Goal: Use online tool/utility

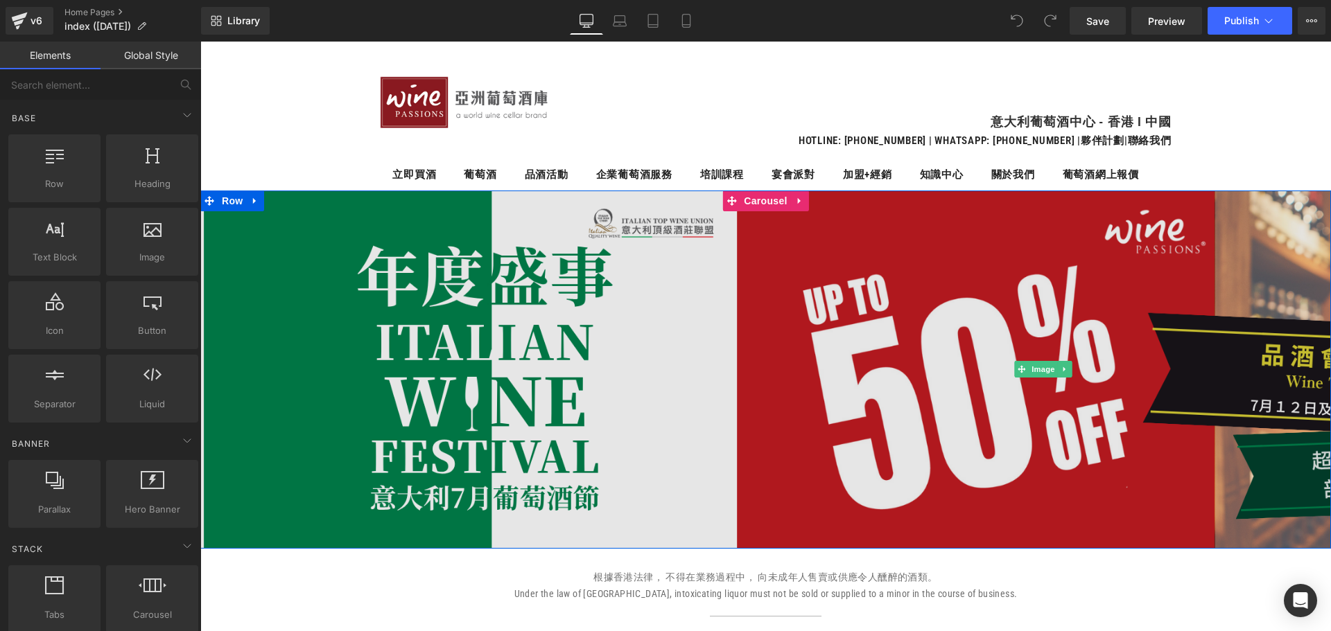
click at [757, 357] on img at bounding box center [1043, 370] width 1686 height 358
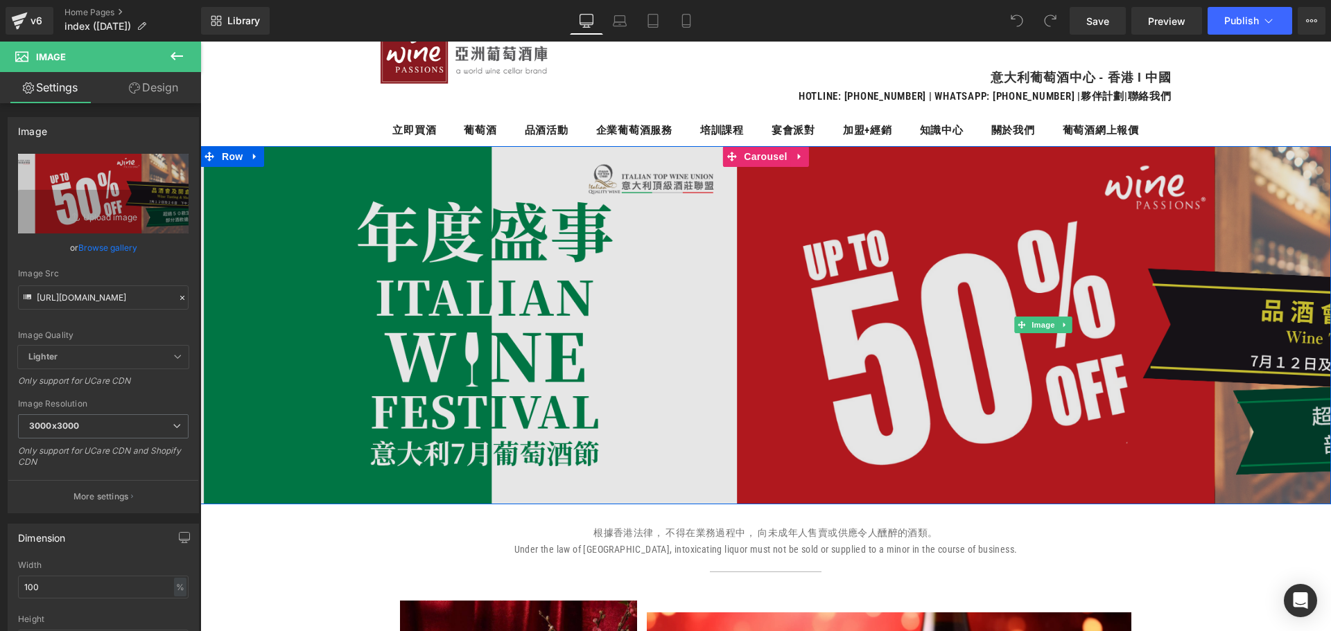
scroll to position [69, 0]
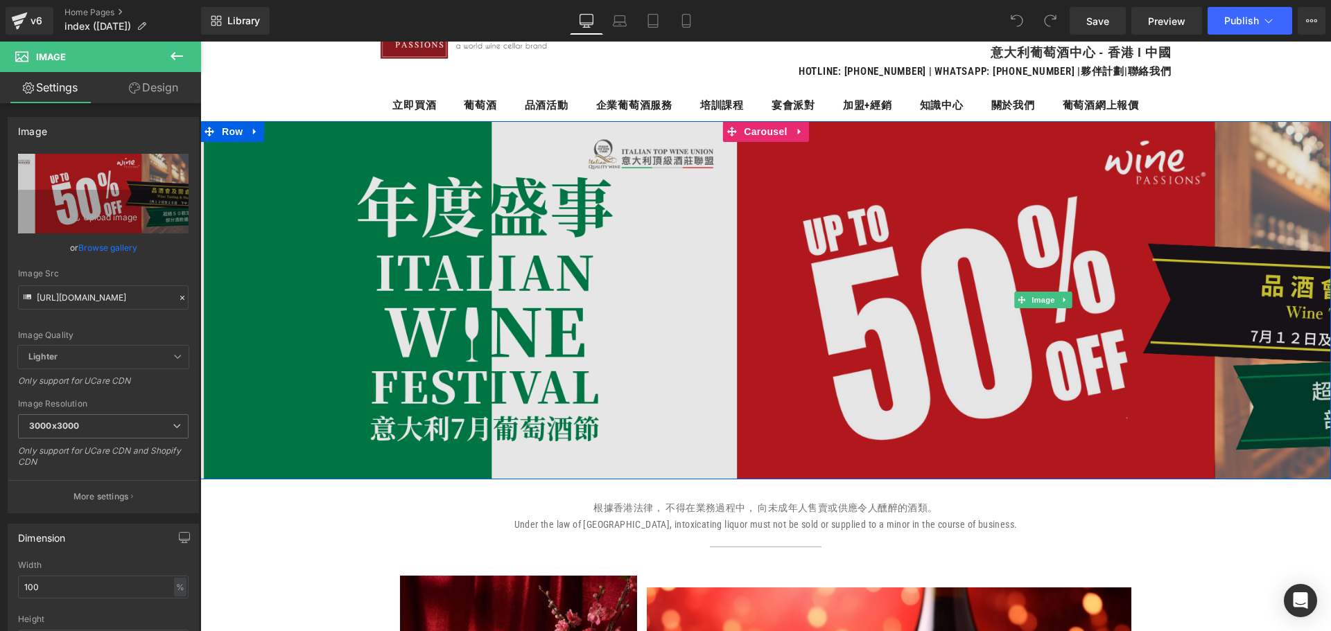
click at [919, 461] on img at bounding box center [1043, 300] width 1686 height 358
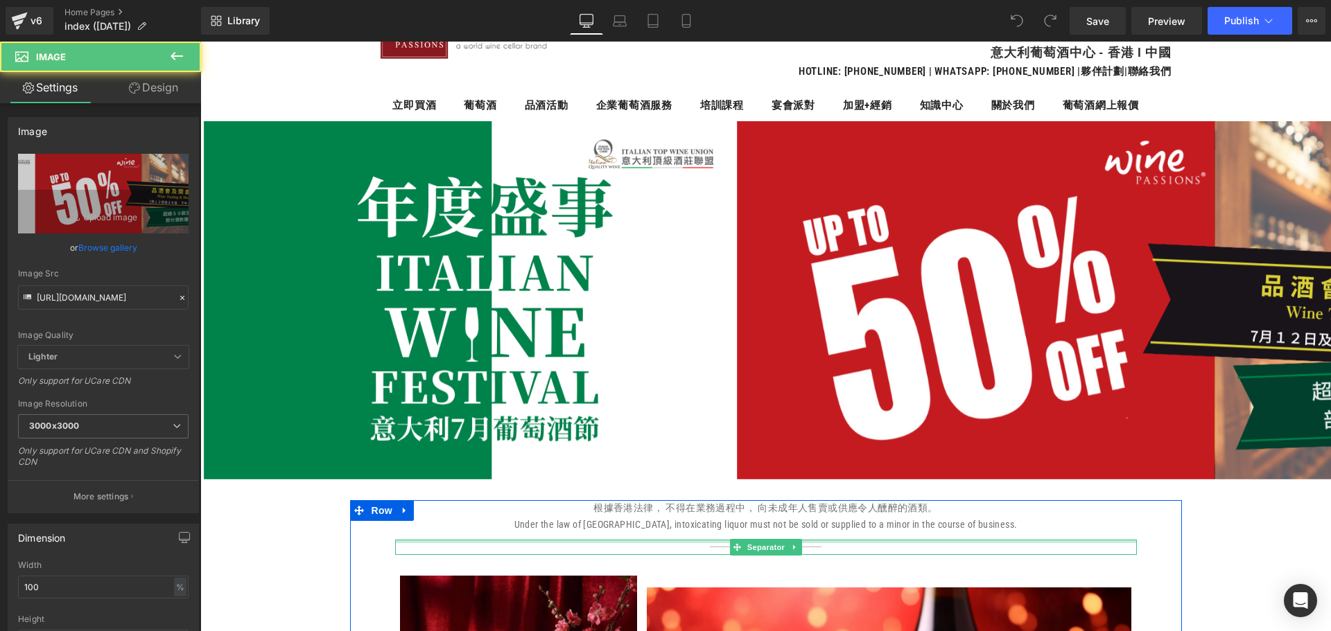
click at [1108, 541] on div at bounding box center [766, 541] width 742 height 3
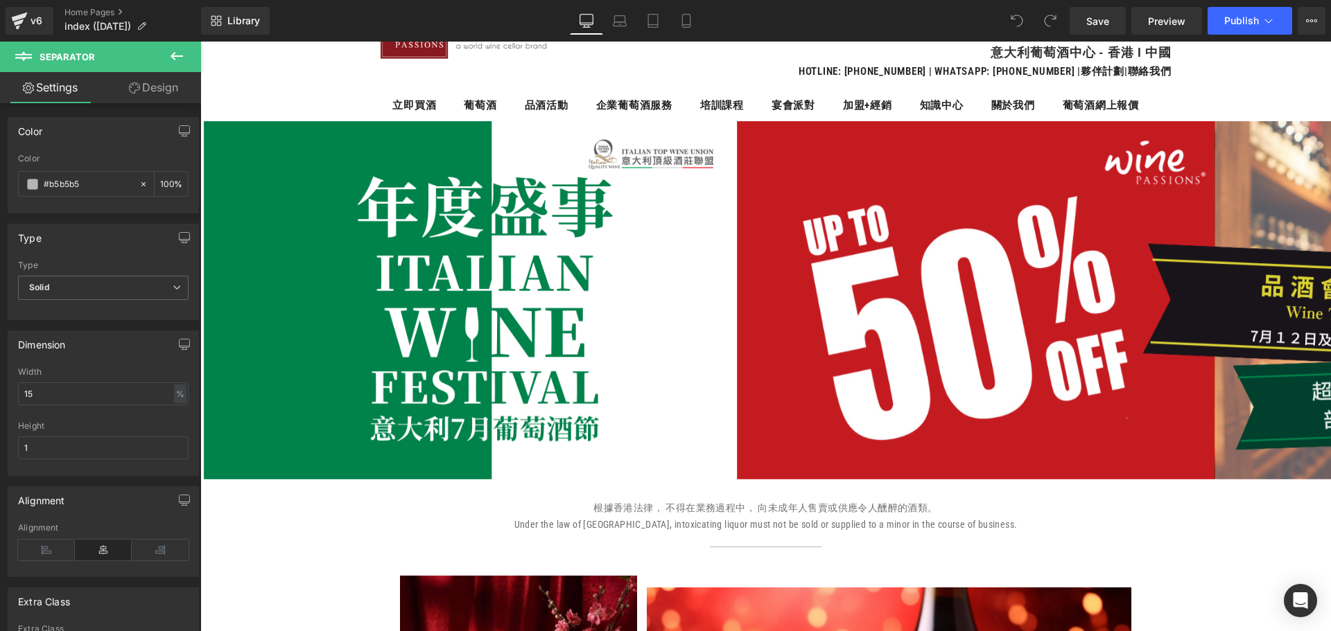
click at [756, 126] on span "Carousel" at bounding box center [766, 131] width 40 height 17
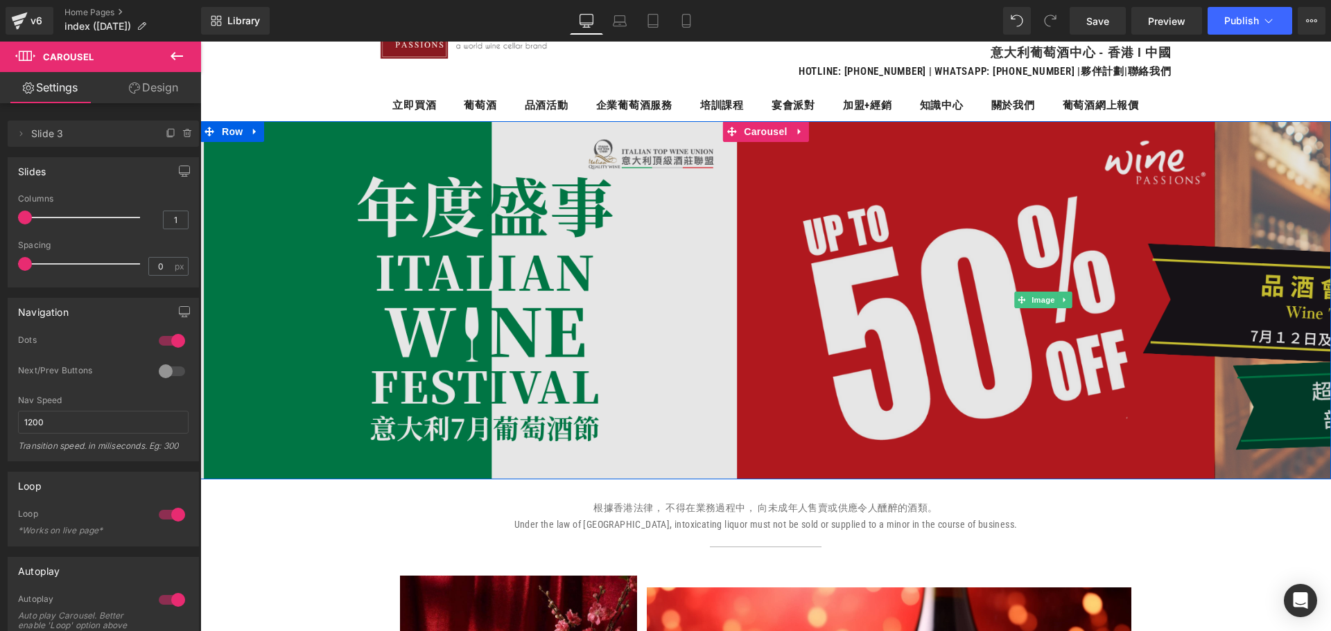
click at [479, 292] on img at bounding box center [1043, 300] width 1686 height 358
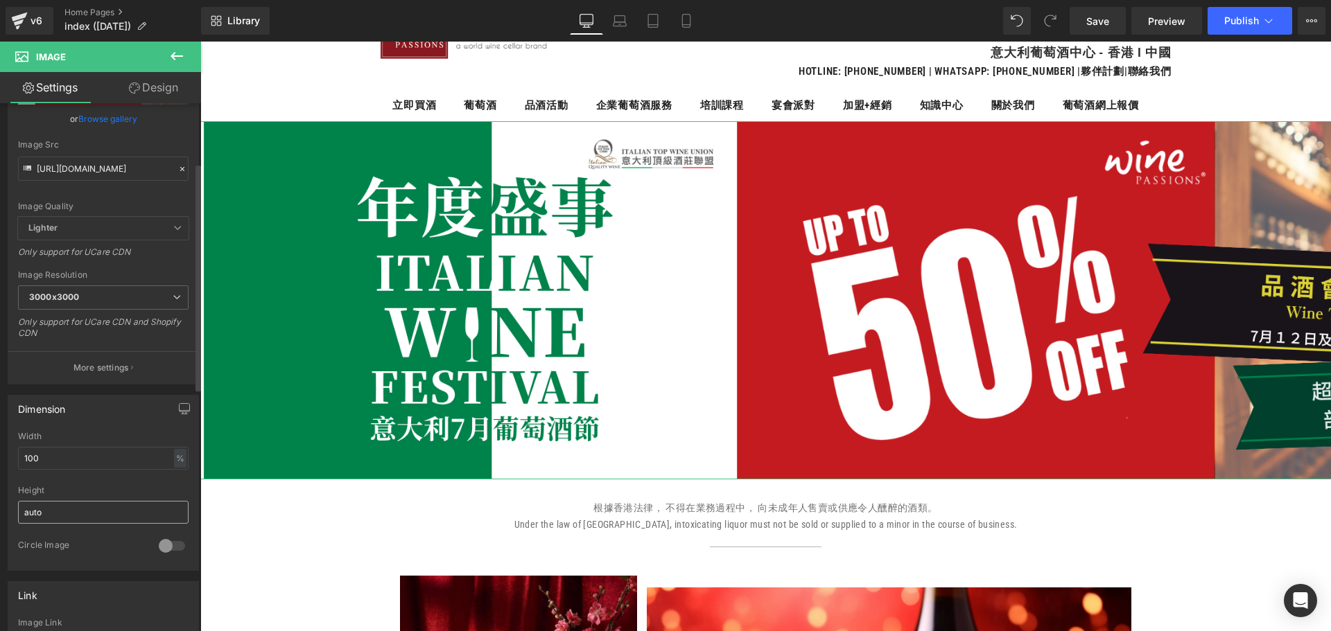
scroll to position [139, 0]
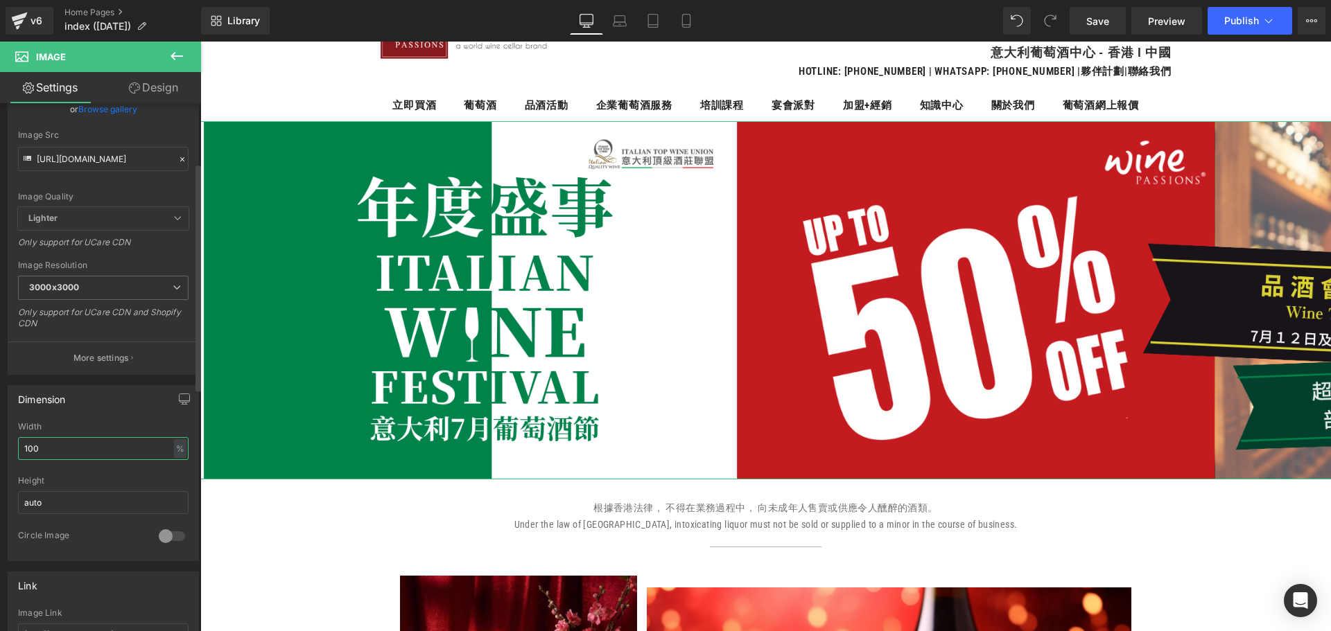
click at [97, 448] on input "100" at bounding box center [103, 448] width 171 height 23
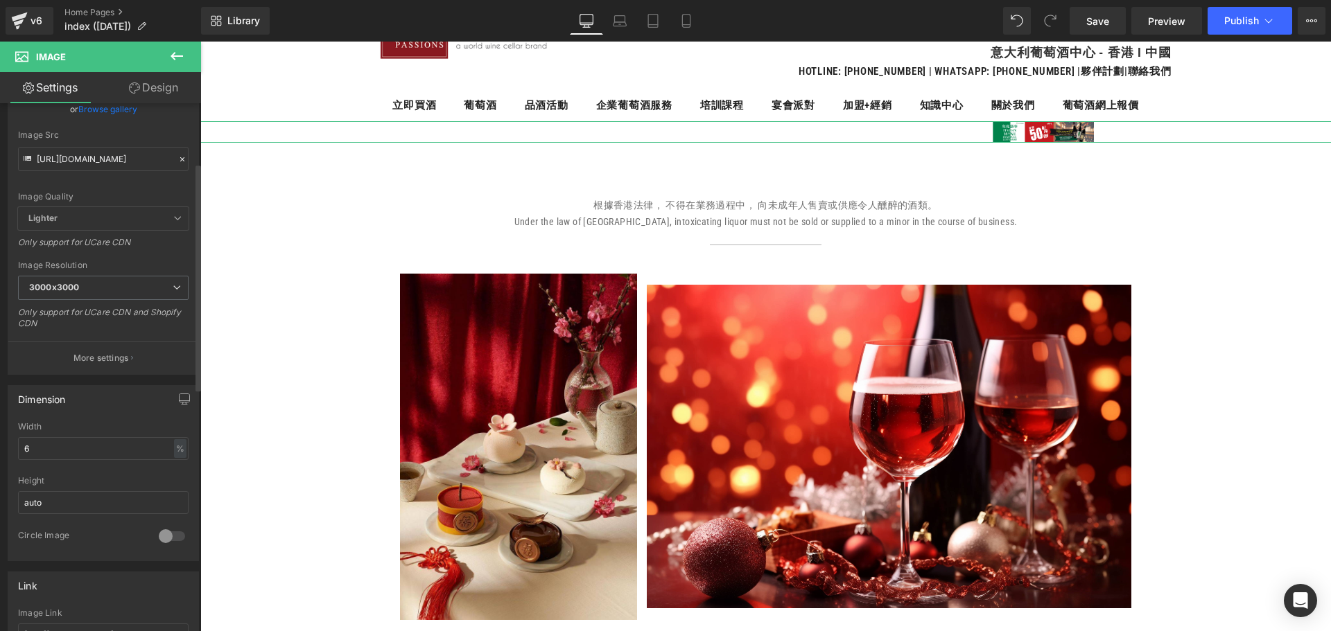
click at [94, 424] on div "Width" at bounding box center [103, 427] width 171 height 10
click at [88, 453] on input "6" at bounding box center [103, 448] width 171 height 23
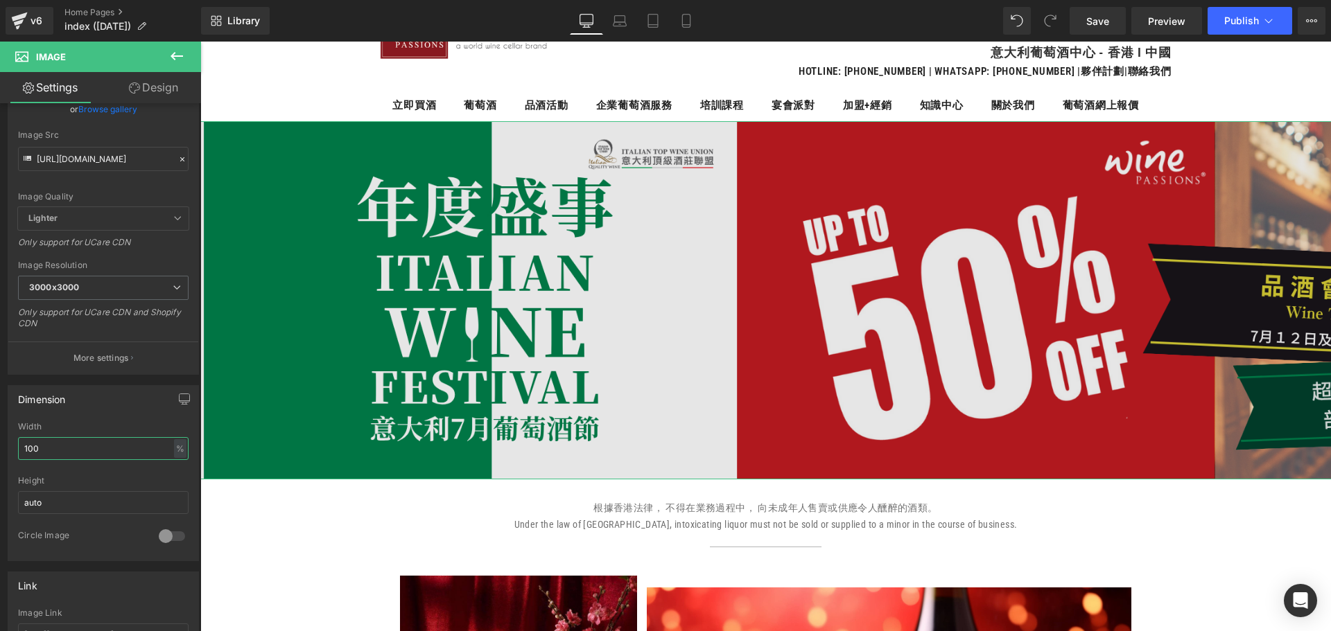
type input "100"
click at [907, 449] on img at bounding box center [1043, 300] width 1686 height 358
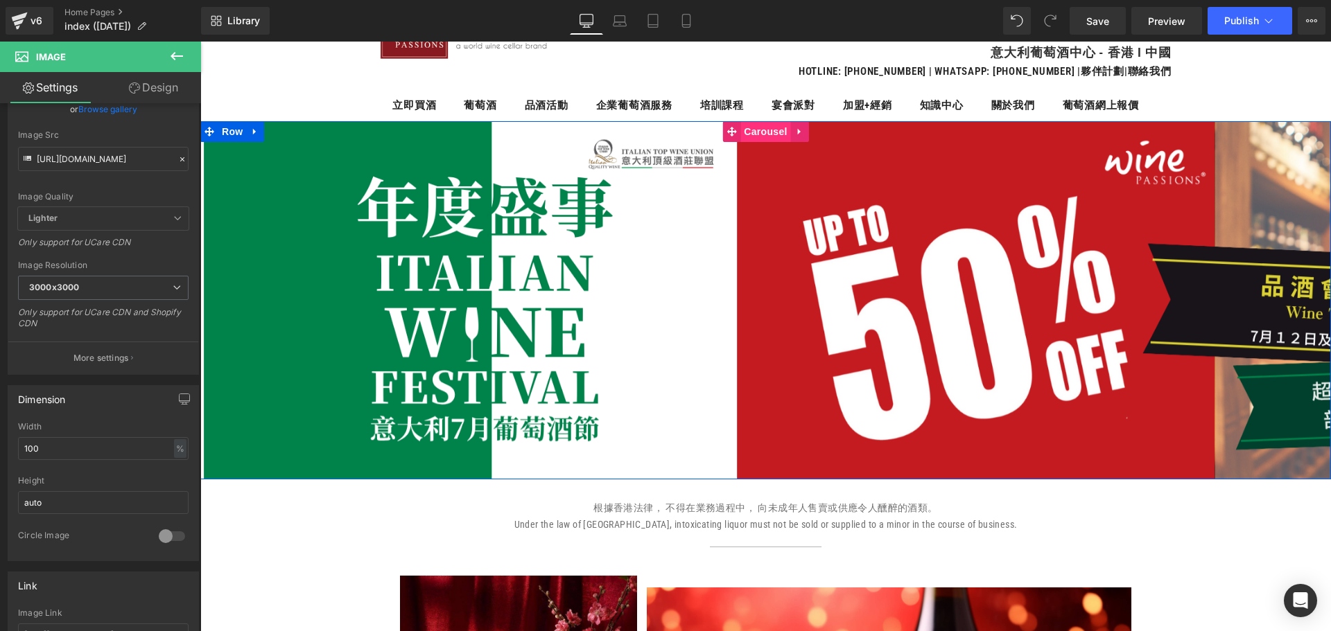
click at [762, 132] on span "Carousel" at bounding box center [765, 131] width 50 height 21
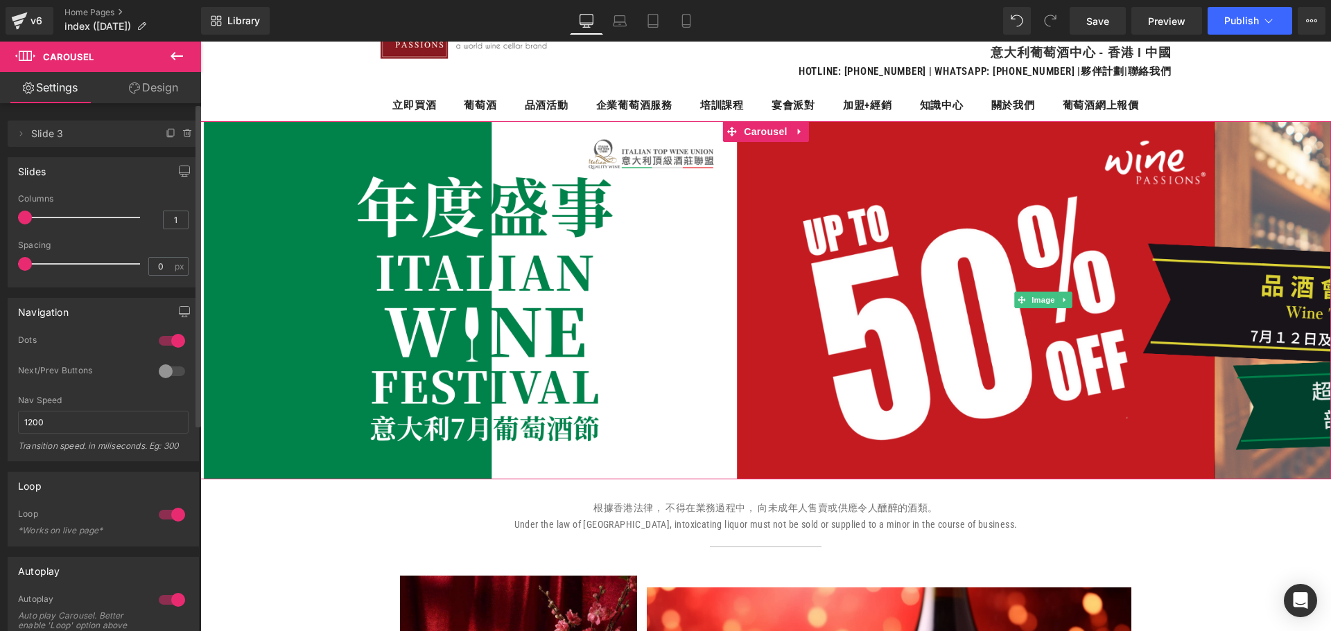
click at [62, 129] on span "Slide 3" at bounding box center [89, 134] width 116 height 26
click at [24, 134] on icon at bounding box center [20, 133] width 11 height 11
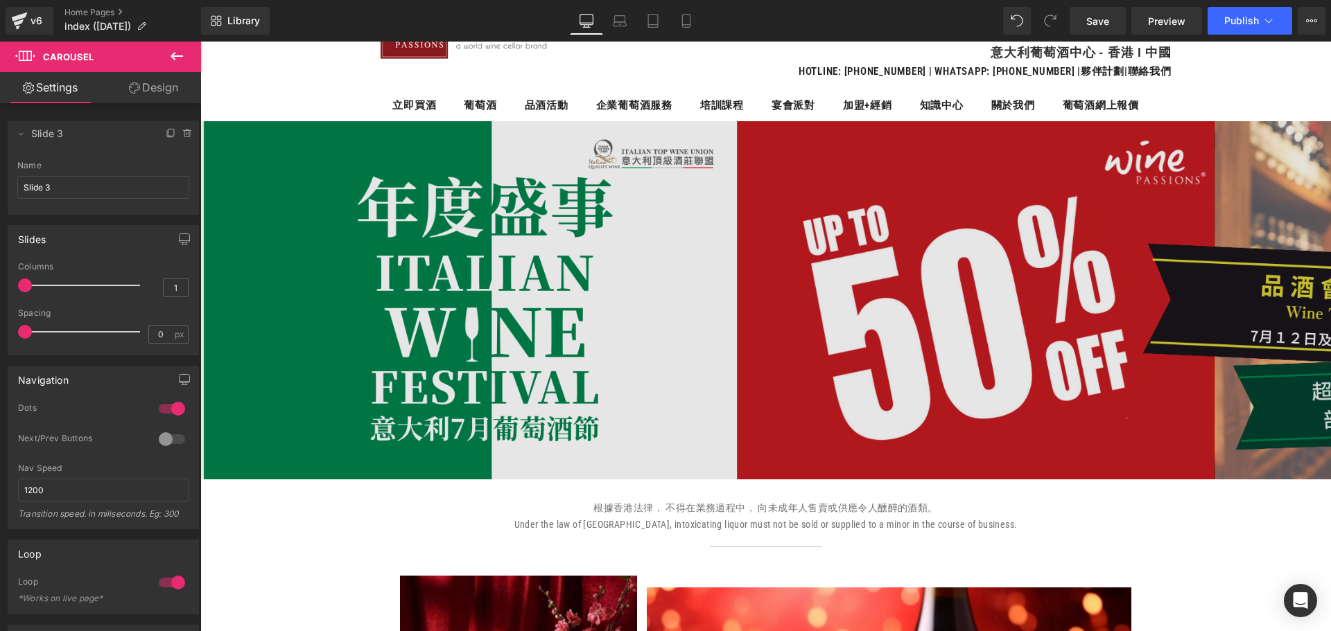
click at [762, 200] on img at bounding box center [1043, 300] width 1686 height 358
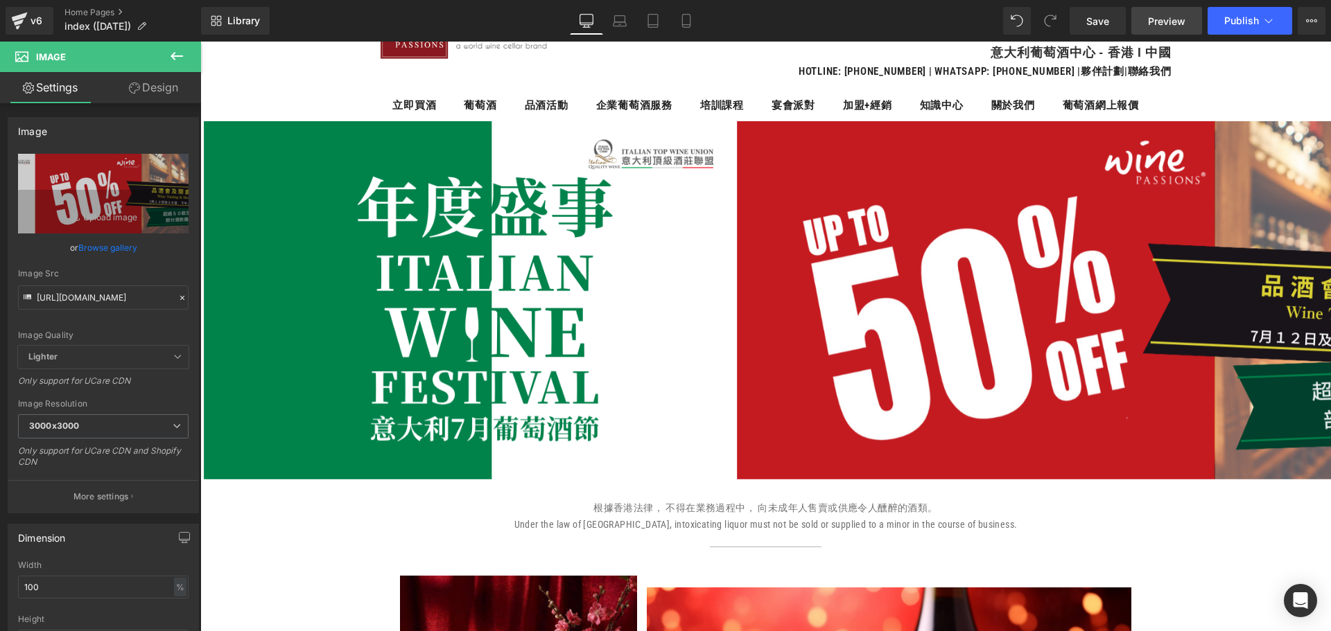
click at [1174, 25] on span "Preview" at bounding box center [1166, 21] width 37 height 15
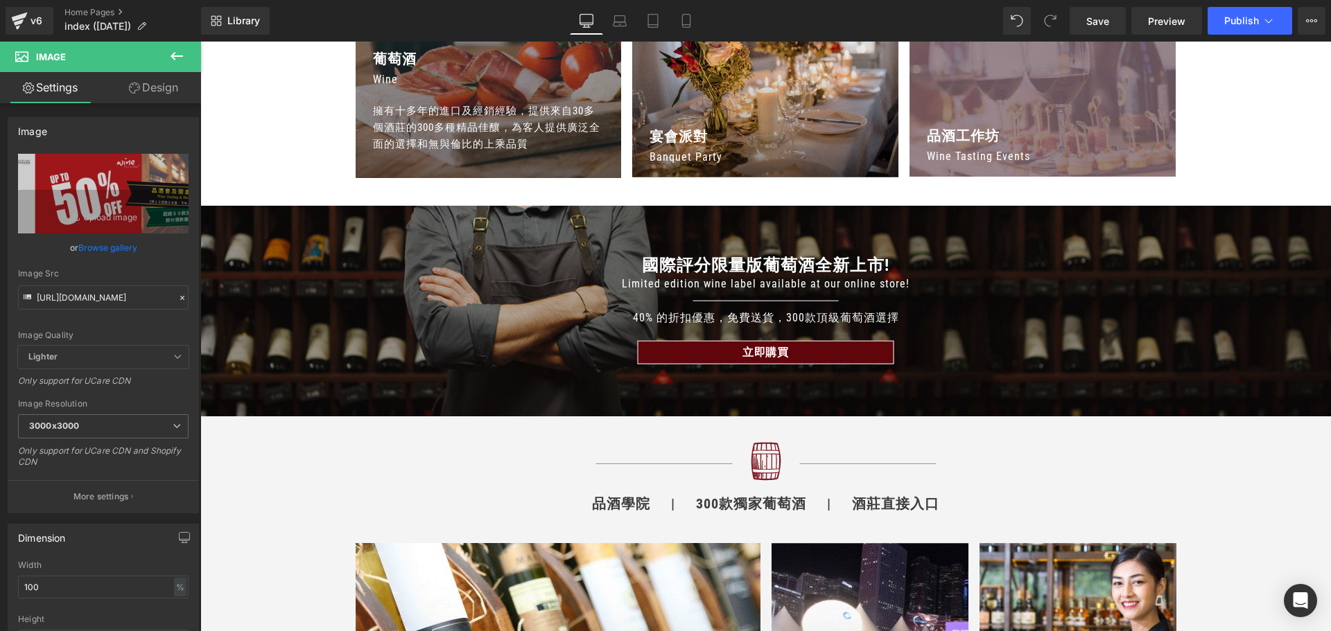
scroll to position [0, 0]
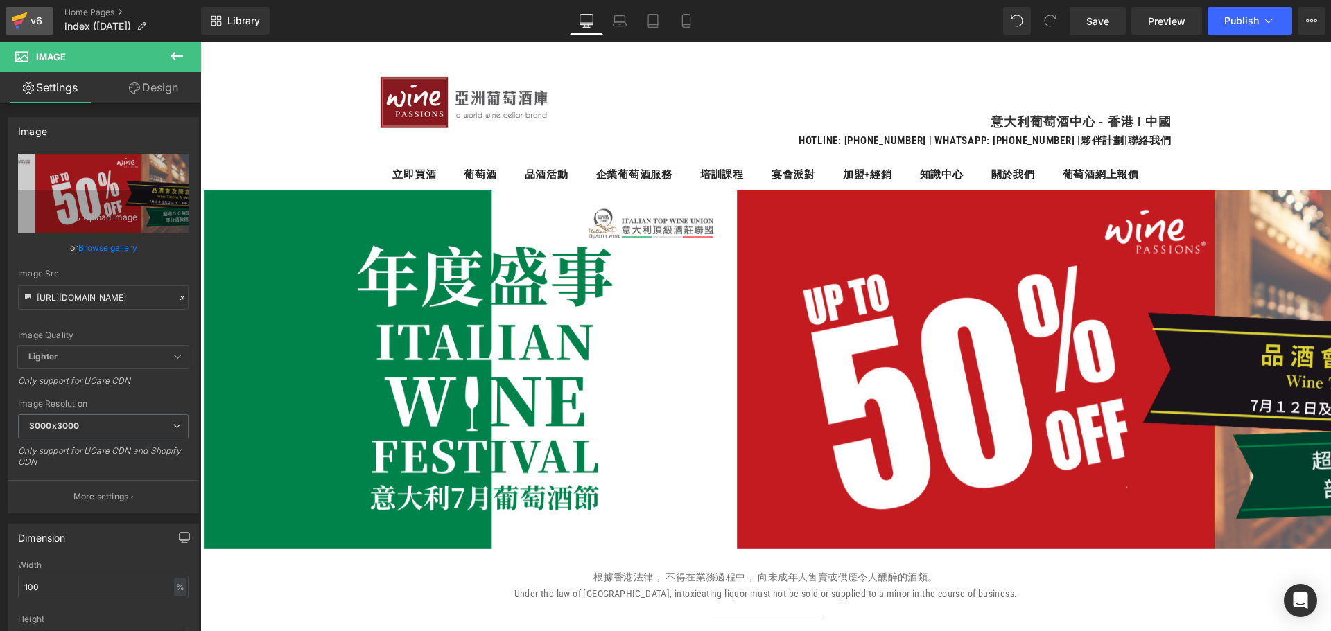
click at [7, 21] on link "v6" at bounding box center [30, 21] width 48 height 28
